Goal: Navigation & Orientation: Find specific page/section

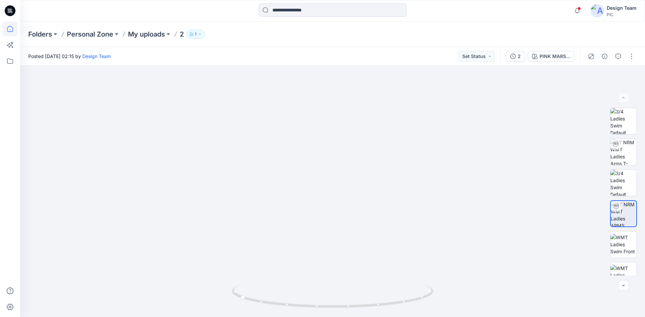
click at [12, 28] on icon at bounding box center [10, 28] width 15 height 15
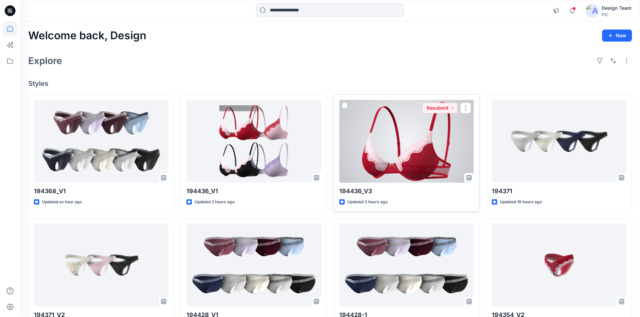
click at [429, 155] on div at bounding box center [406, 141] width 134 height 83
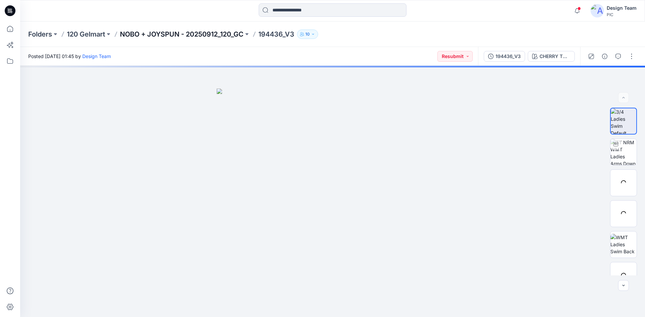
click at [198, 35] on p "NOBO + JOYSPUN - 20250912_120_GC" at bounding box center [182, 34] width 124 height 9
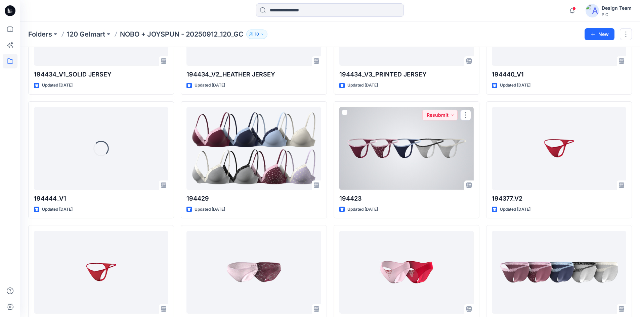
scroll to position [1271, 0]
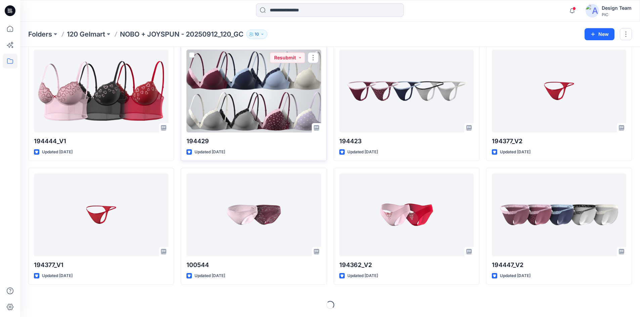
click at [235, 110] on div at bounding box center [253, 91] width 134 height 83
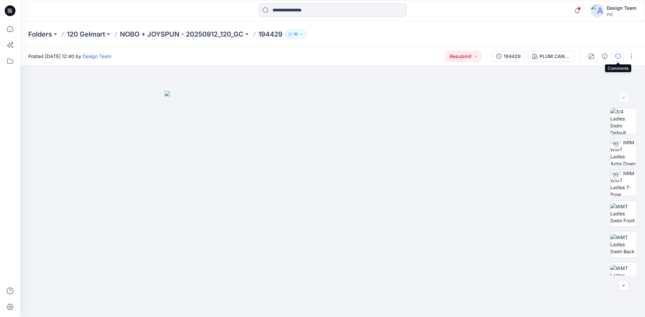
click at [620, 57] on icon "button" at bounding box center [617, 56] width 5 height 5
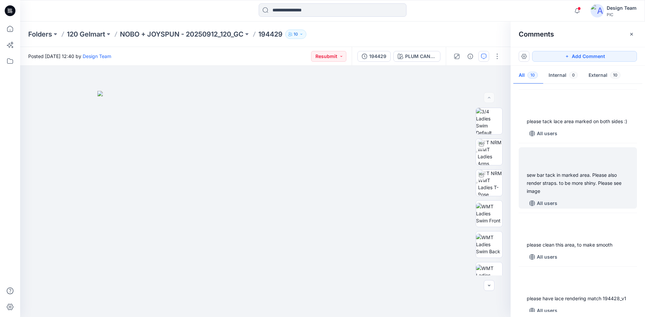
scroll to position [407, 0]
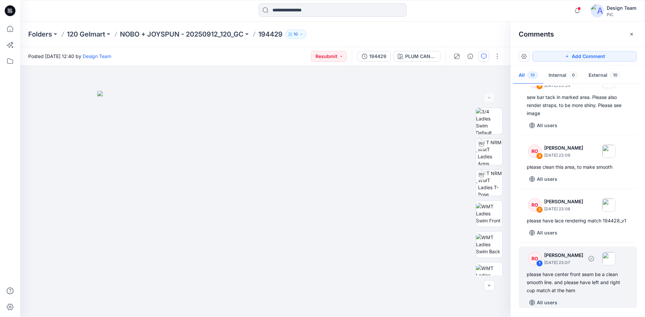
click at [566, 277] on div "please have center front seam be a clean smooth line. and please have left and …" at bounding box center [578, 283] width 102 height 24
